Goal: Transaction & Acquisition: Purchase product/service

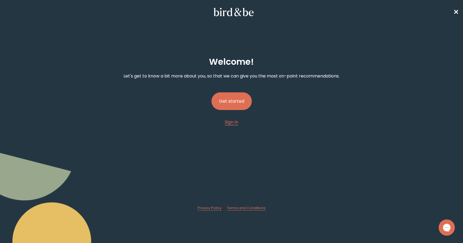
click at [245, 101] on button "Get started" at bounding box center [231, 101] width 40 height 18
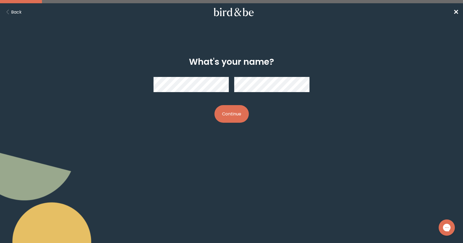
click at [238, 113] on button "Continue" at bounding box center [231, 114] width 34 height 18
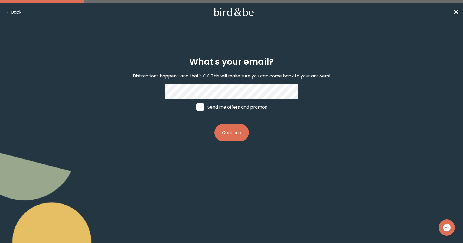
click at [206, 106] on label "Send me offers and promos" at bounding box center [231, 107] width 81 height 16
click at [196, 107] on input "Send me offers and promos" at bounding box center [196, 107] width 0 height 0
checkbox input "true"
click at [237, 135] on button "Continue" at bounding box center [231, 133] width 34 height 18
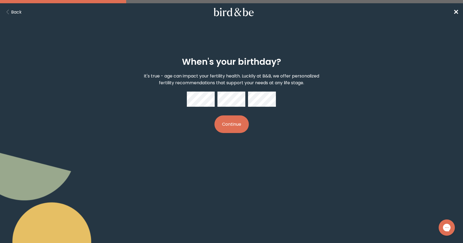
click at [229, 129] on button "Continue" at bounding box center [231, 124] width 34 height 18
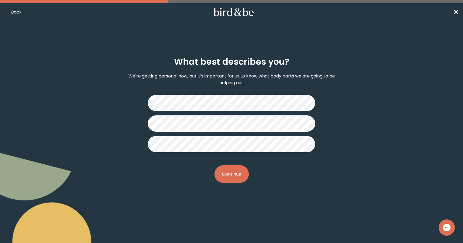
click at [242, 170] on button "Continue" at bounding box center [231, 174] width 34 height 18
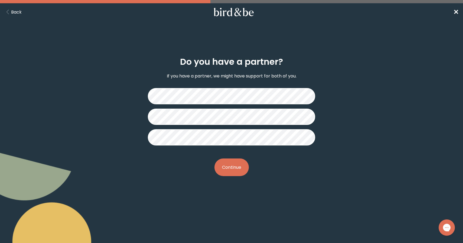
click at [240, 173] on button "Continue" at bounding box center [231, 167] width 34 height 18
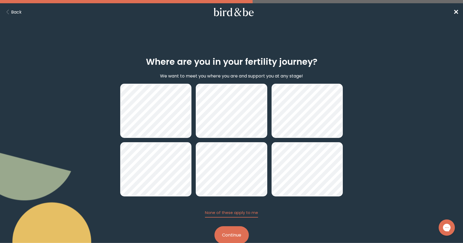
click at [243, 233] on button "Continue" at bounding box center [231, 235] width 34 height 18
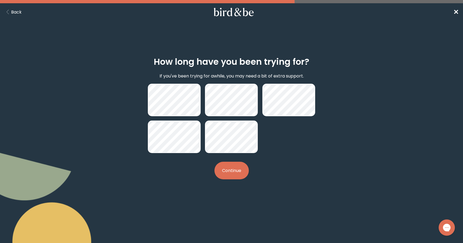
click at [238, 172] on button "Continue" at bounding box center [231, 171] width 34 height 18
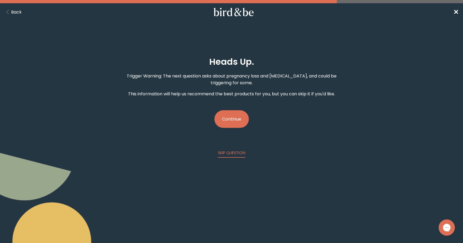
click at [237, 121] on button "Continue" at bounding box center [231, 119] width 34 height 18
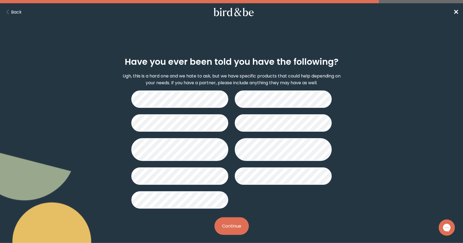
click at [236, 220] on button "Continue" at bounding box center [231, 226] width 34 height 18
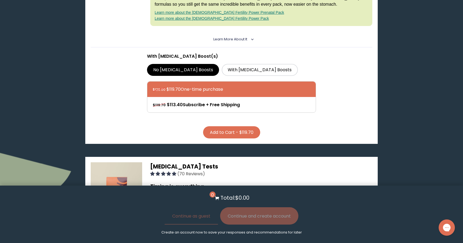
scroll to position [166, 0]
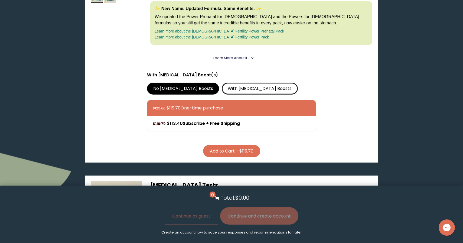
click at [225, 86] on label "With [MEDICAL_DATA] Boosts" at bounding box center [260, 89] width 76 height 12
click at [0, 0] on input "With [MEDICAL_DATA] Boosts" at bounding box center [0, 0] width 0 height 0
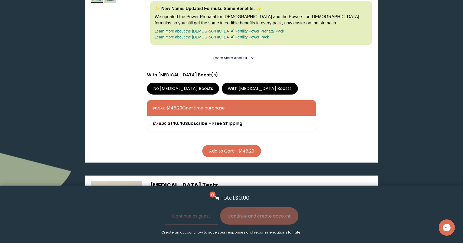
click at [245, 148] on button "Add to Cart - $148.20" at bounding box center [231, 151] width 59 height 12
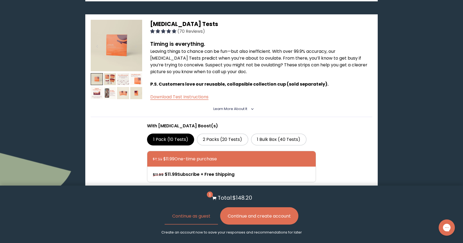
scroll to position [338, 0]
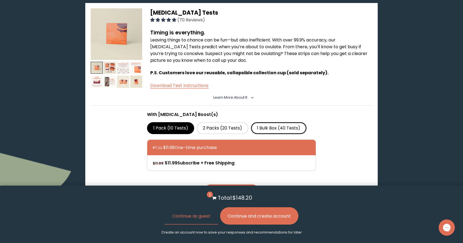
click at [262, 126] on label "1 Bulk Box (40 Tests)" at bounding box center [279, 128] width 56 height 12
click at [0, 0] on input "1 Bulk Box (40 Tests)" at bounding box center [0, 0] width 0 height 0
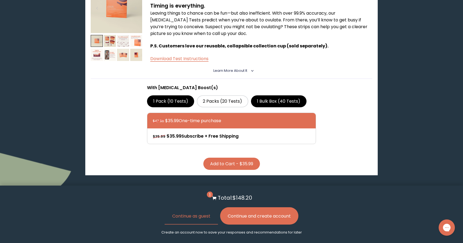
scroll to position [357, 0]
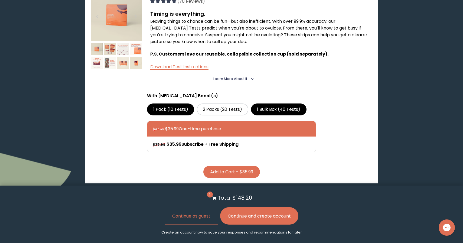
click at [167, 103] on label "1 Pack (10 Tests)" at bounding box center [170, 109] width 47 height 12
click at [0, 0] on input "1 Pack (10 Tests)" at bounding box center [0, 0] width 0 height 0
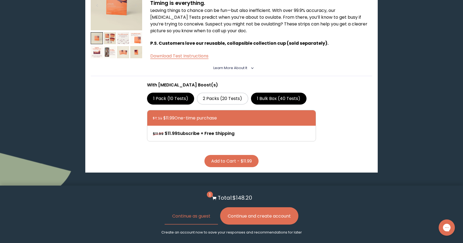
scroll to position [370, 0]
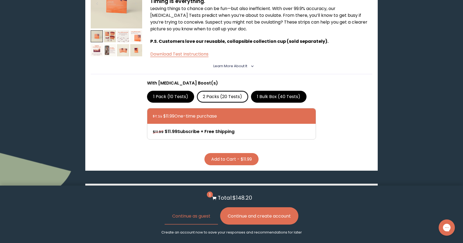
click at [234, 93] on label "2 Packs (20 Tests)" at bounding box center [222, 97] width 51 height 12
click at [0, 0] on input "2 Packs (20 Tests)" at bounding box center [0, 0] width 0 height 0
click at [255, 153] on button "Add to Cart - $21.00" at bounding box center [232, 159] width 56 height 12
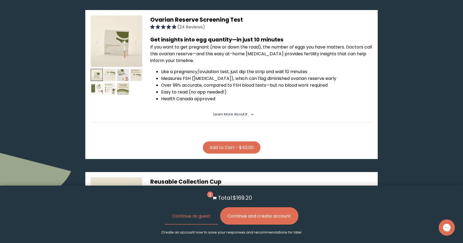
scroll to position [756, 0]
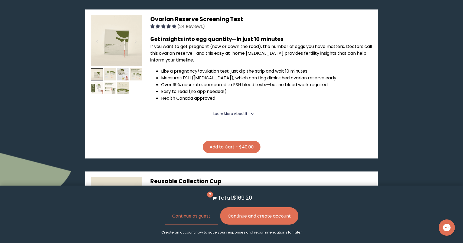
click at [244, 141] on button "Add to Cart - $40.00" at bounding box center [232, 147] width 58 height 12
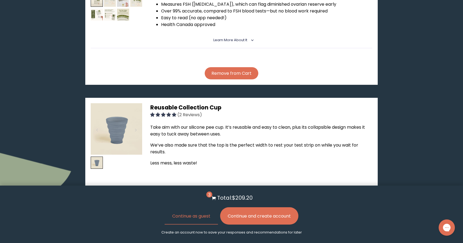
scroll to position [853, 0]
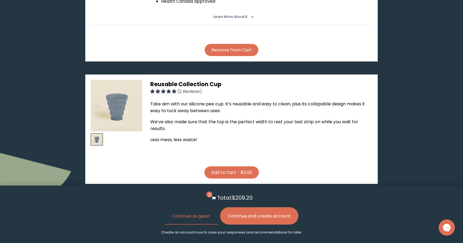
click at [254, 166] on button "Add to Cart - $3.00" at bounding box center [231, 172] width 54 height 12
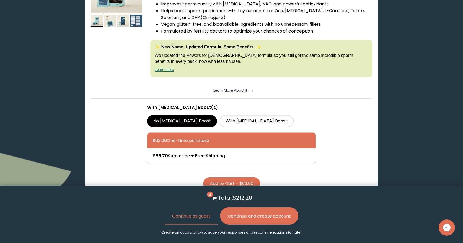
scroll to position [1109, 0]
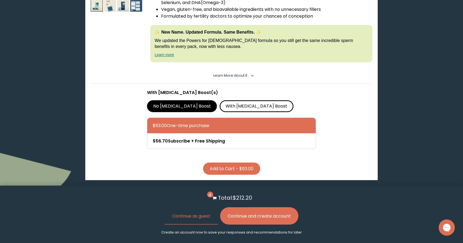
click at [220, 100] on label "With [MEDICAL_DATA] Boost" at bounding box center [257, 106] width 74 height 12
click at [0, 0] on input "With [MEDICAL_DATA] Boost" at bounding box center [0, 0] width 0 height 0
click at [239, 162] on button "Add to Cart - $78.00" at bounding box center [231, 168] width 57 height 12
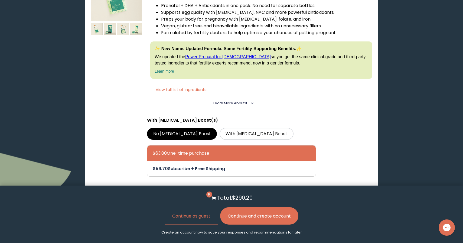
scroll to position [1339, 0]
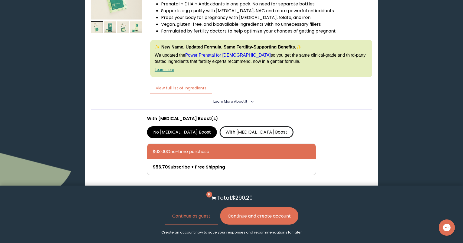
click at [220, 126] on label "With [MEDICAL_DATA] Boost" at bounding box center [257, 132] width 74 height 12
click at [0, 0] on input "With [MEDICAL_DATA] Boost" at bounding box center [0, 0] width 0 height 0
click at [243, 188] on button "Add to Cart - $78.00" at bounding box center [231, 194] width 57 height 12
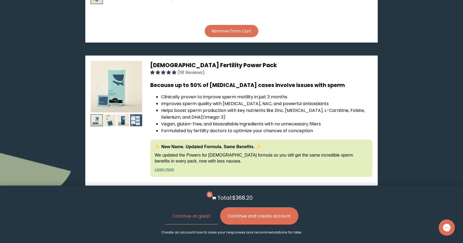
scroll to position [1024, 0]
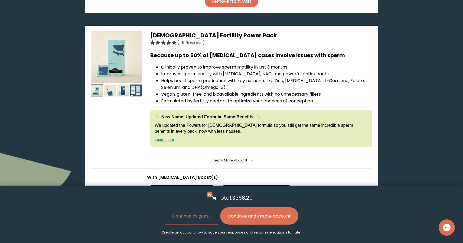
click at [276, 222] on button "Continue and create account" at bounding box center [259, 215] width 78 height 17
